Goal: Information Seeking & Learning: Learn about a topic

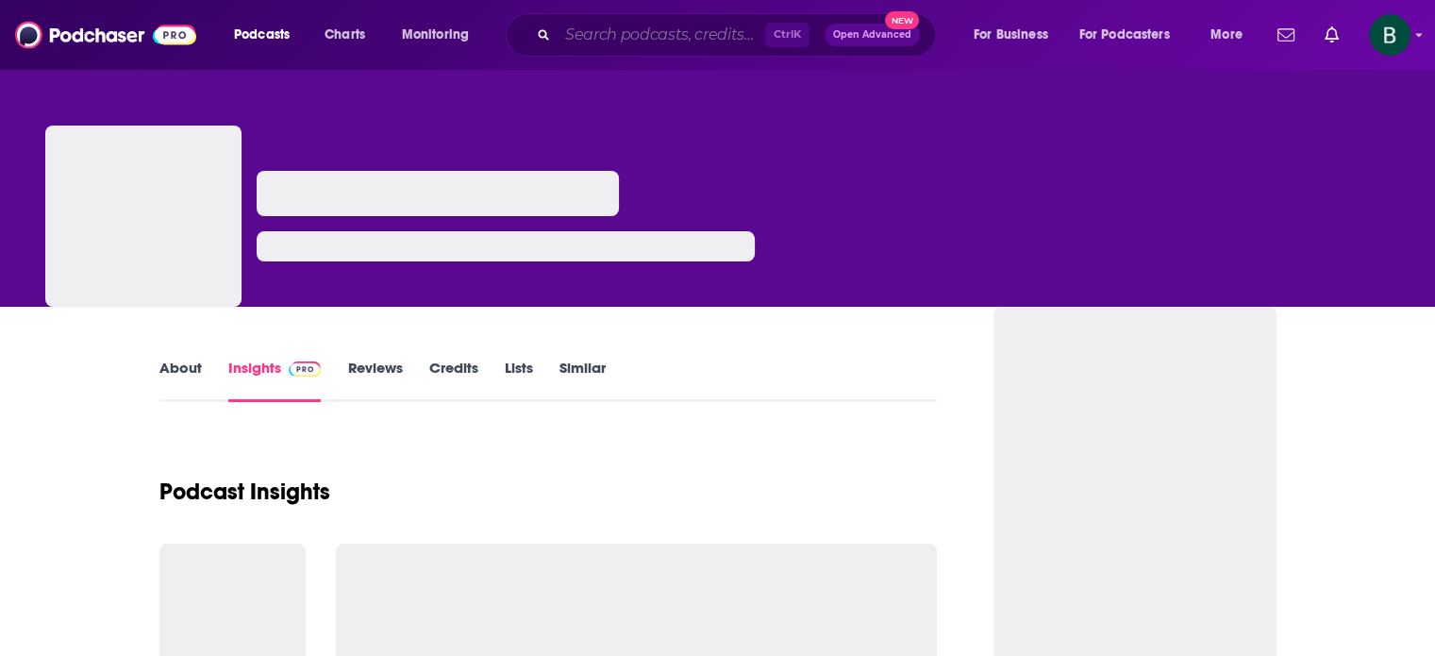
click at [572, 38] on input "Search podcasts, credits, & more..." at bounding box center [662, 35] width 208 height 30
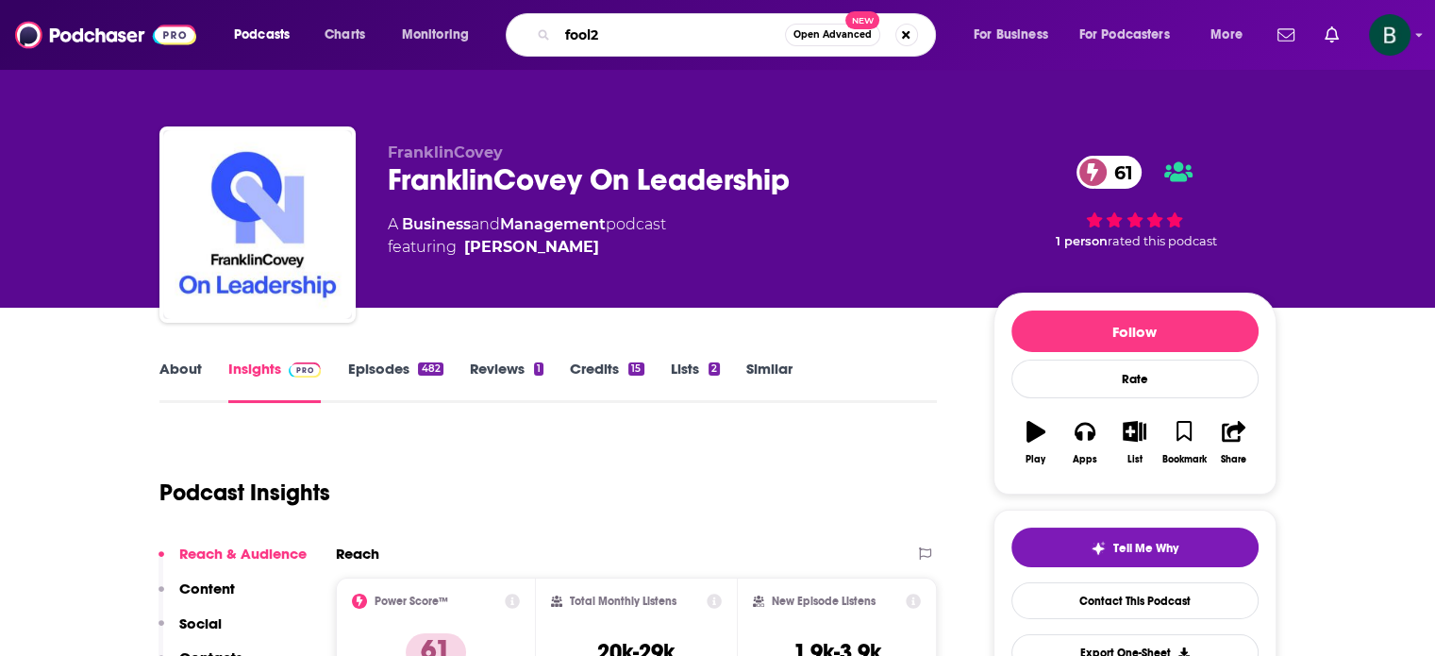
type input "fool24"
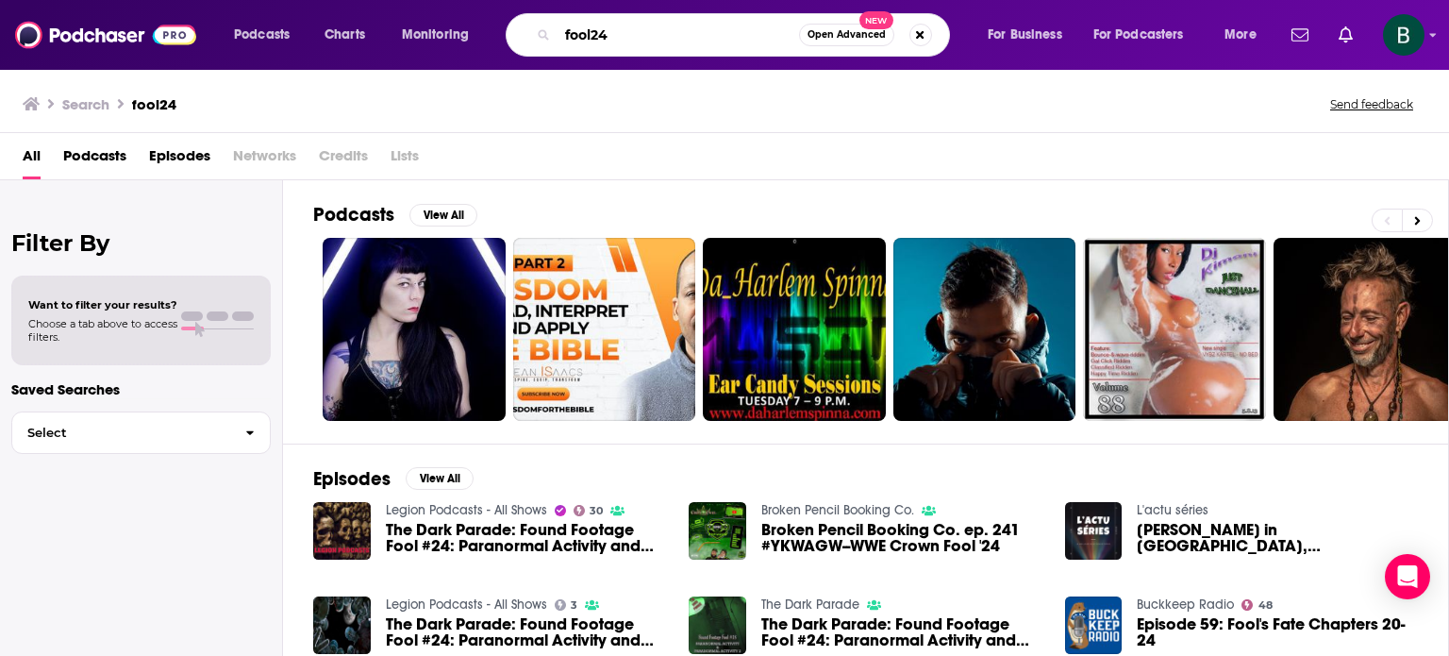
click at [560, 37] on input "fool24" at bounding box center [679, 35] width 242 height 30
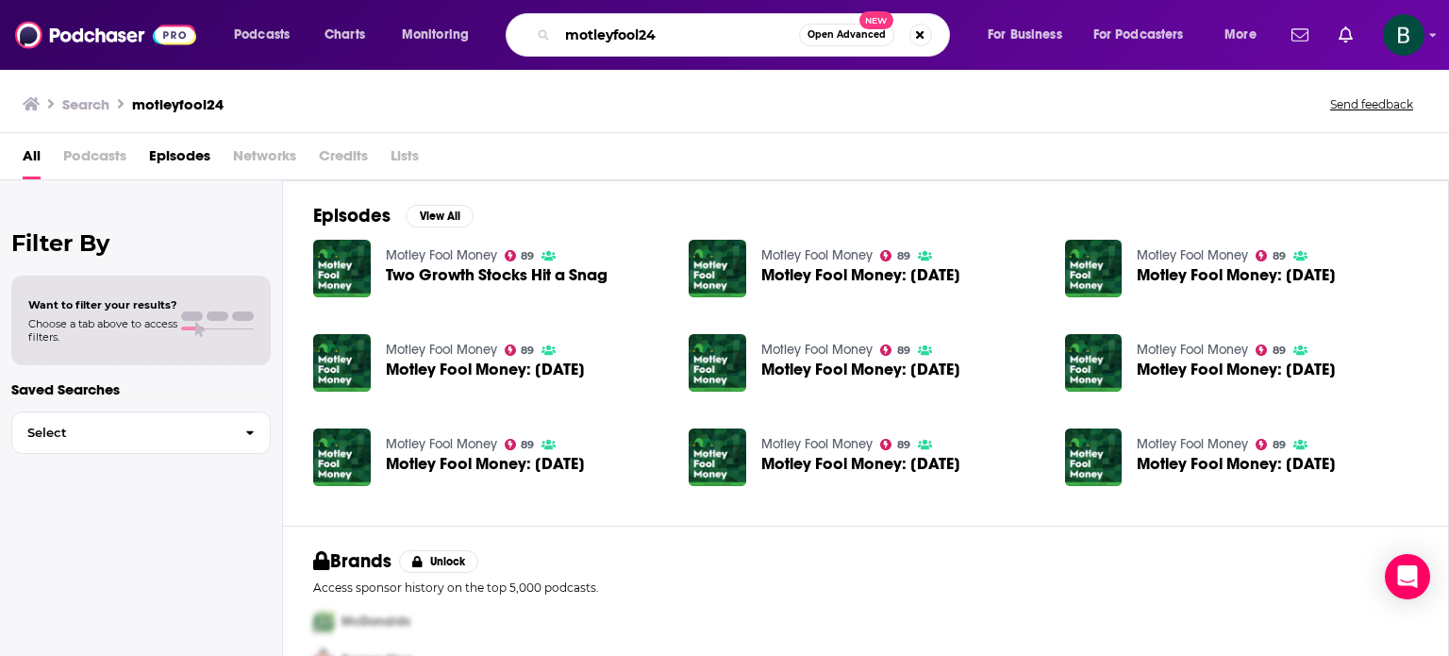
click at [613, 37] on input "motleyfool24" at bounding box center [679, 35] width 242 height 30
click at [698, 42] on input "motley fool24" at bounding box center [679, 35] width 242 height 30
drag, startPoint x: 679, startPoint y: 34, endPoint x: 6, endPoint y: -42, distance: 677.9
click at [6, 0] on html "Podcasts Charts Monitoring motley fool24 Open Advanced New For Business For Pod…" at bounding box center [724, 328] width 1449 height 656
type input "the brainy business"
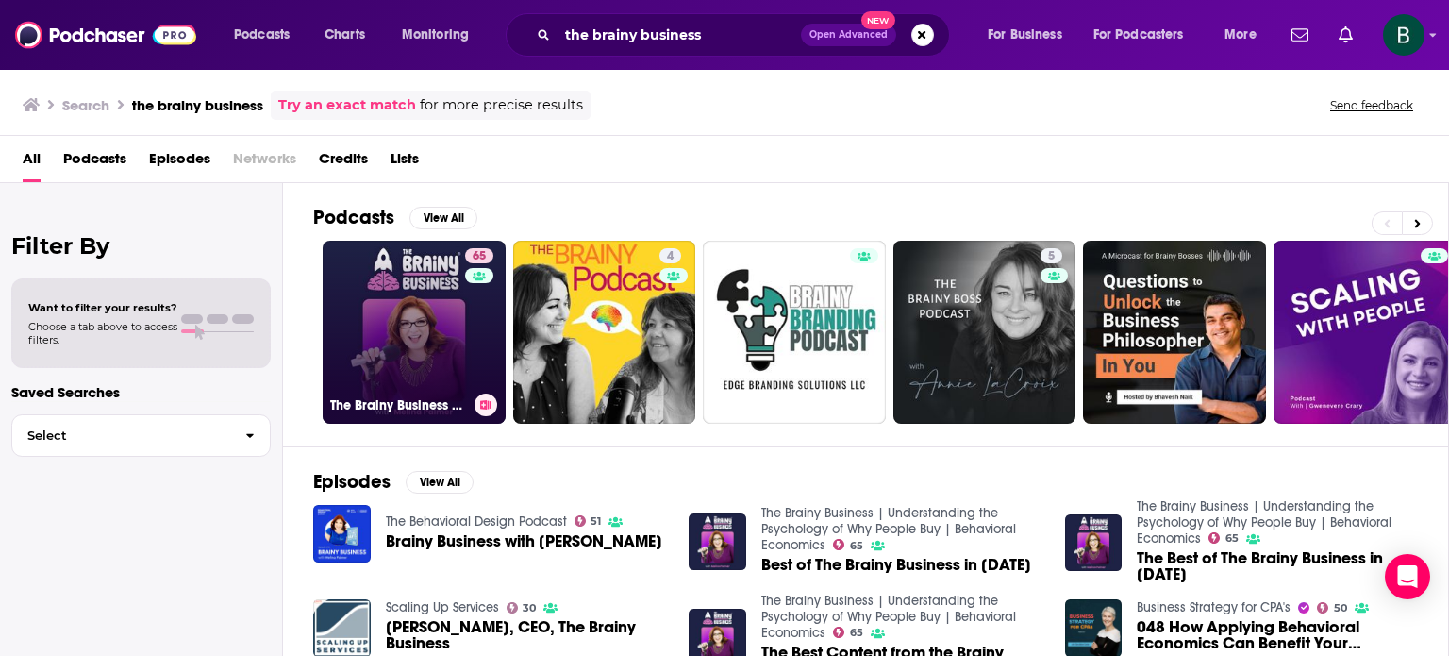
click at [400, 348] on link "65 The Brainy Business | Understanding the Psychology of Why People Buy | Behav…" at bounding box center [414, 332] width 183 height 183
